Goal: Task Accomplishment & Management: Manage account settings

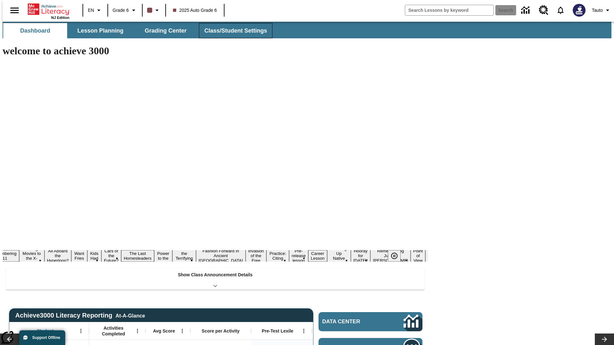
click at [232, 31] on button "Class/Student Settings" at bounding box center [236, 30] width 74 height 15
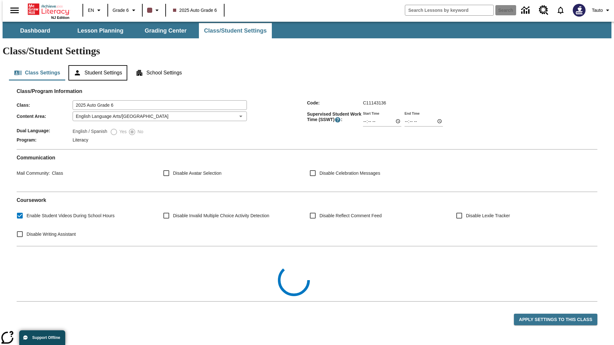
click at [96, 65] on button "Student Settings" at bounding box center [97, 72] width 58 height 15
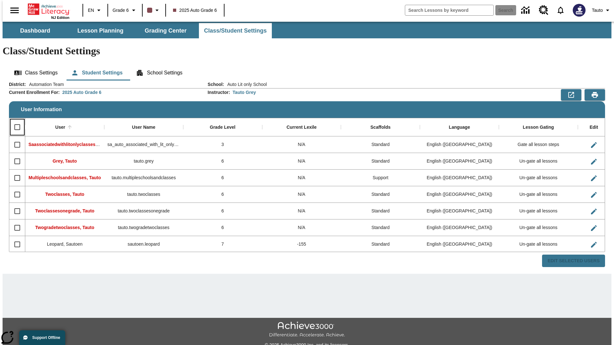
click at [14, 121] on input "Select all rows" at bounding box center [17, 127] width 13 height 13
checkbox input "true"
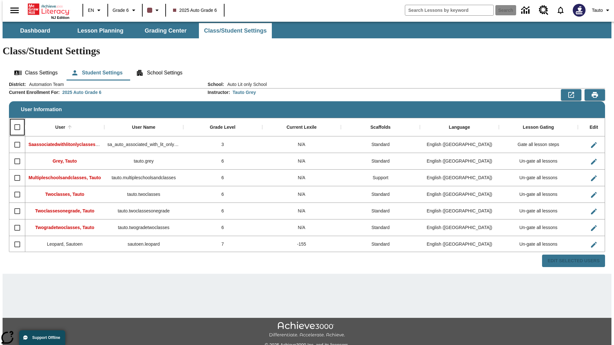
checkbox input "true"
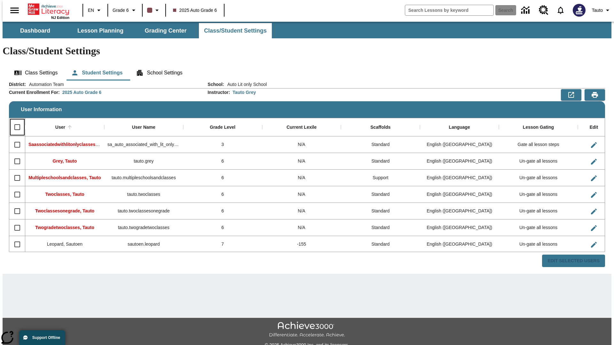
checkbox input "true"
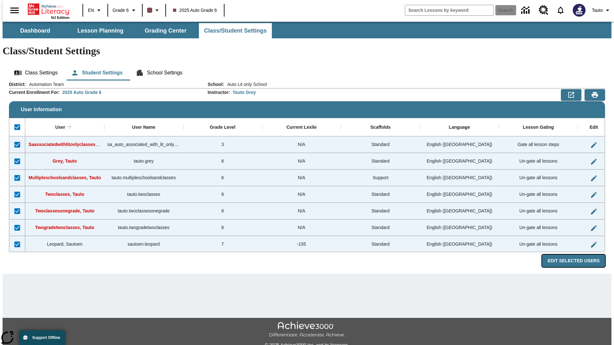
click at [578, 255] on button "Edit Selected Users" at bounding box center [573, 261] width 63 height 12
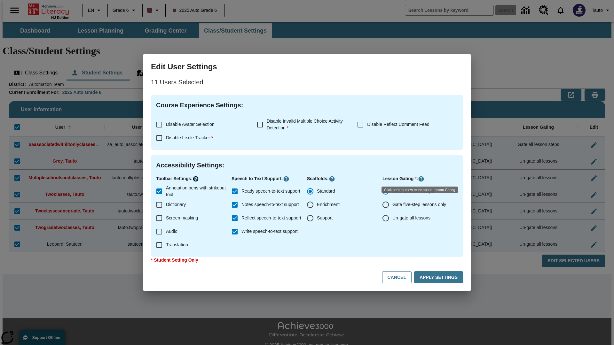
click at [197, 179] on icon "Click here to know more about" at bounding box center [195, 179] width 6 height 6
